Goal: Task Accomplishment & Management: Use online tool/utility

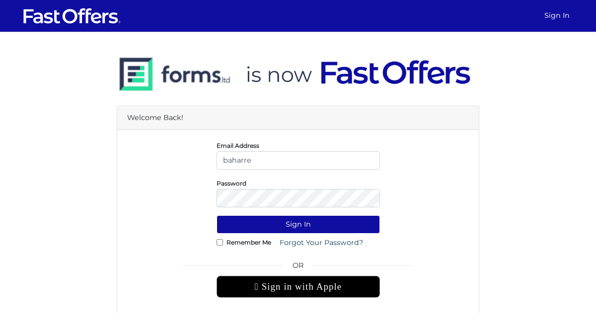
type input "baharrealtor@gmail.com"
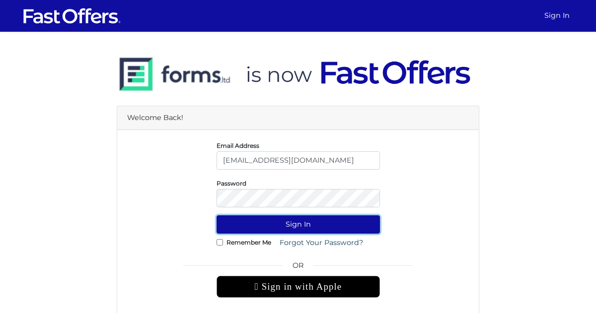
click at [292, 225] on button "Sign In" at bounding box center [297, 224] width 163 height 18
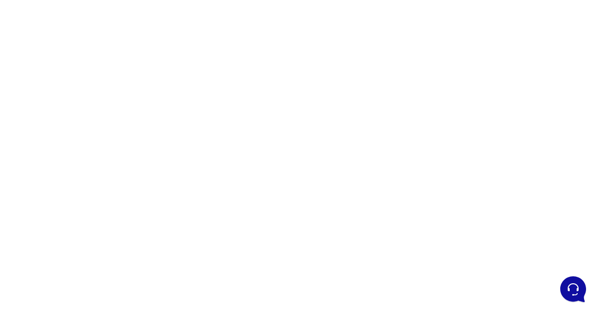
scroll to position [149, 0]
